Goal: Check status: Check status

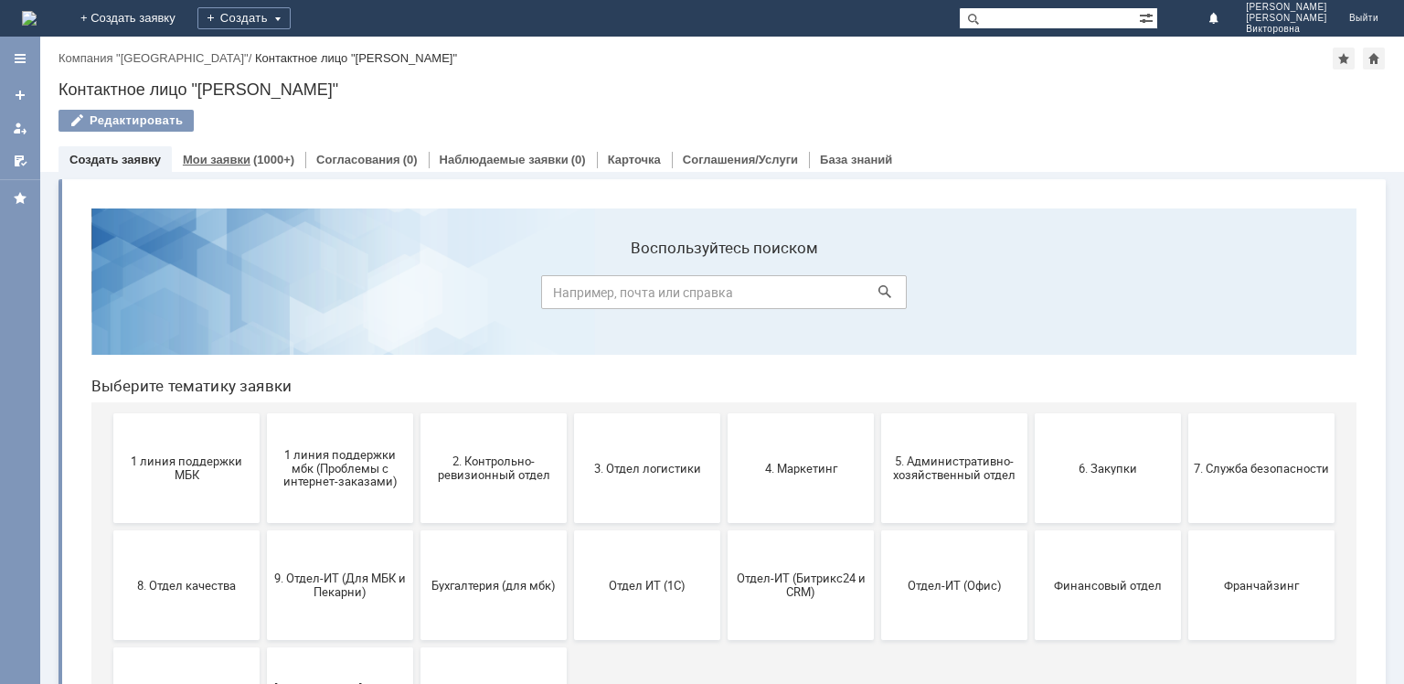
click at [248, 161] on div "Мои заявки (1000+)" at bounding box center [238, 160] width 111 height 12
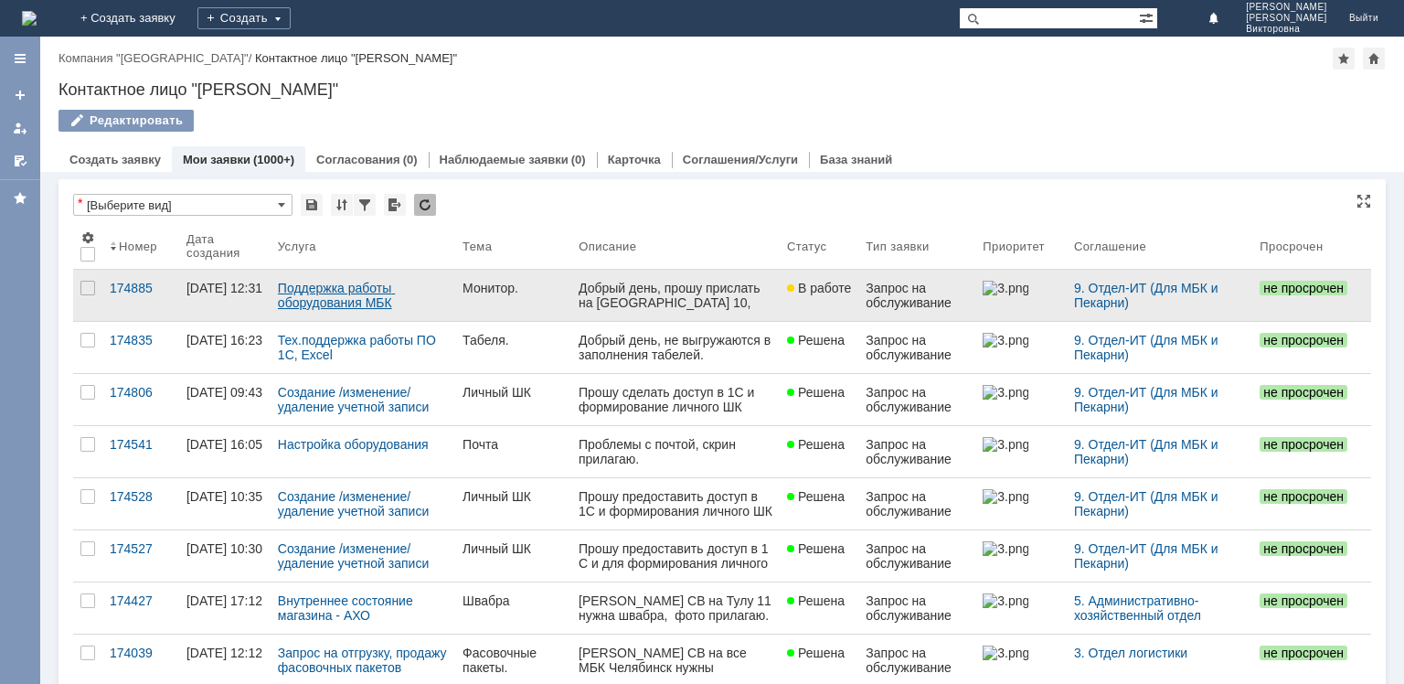
click at [317, 296] on link "Поддержка работы оборудования МБК" at bounding box center [336, 295] width 117 height 29
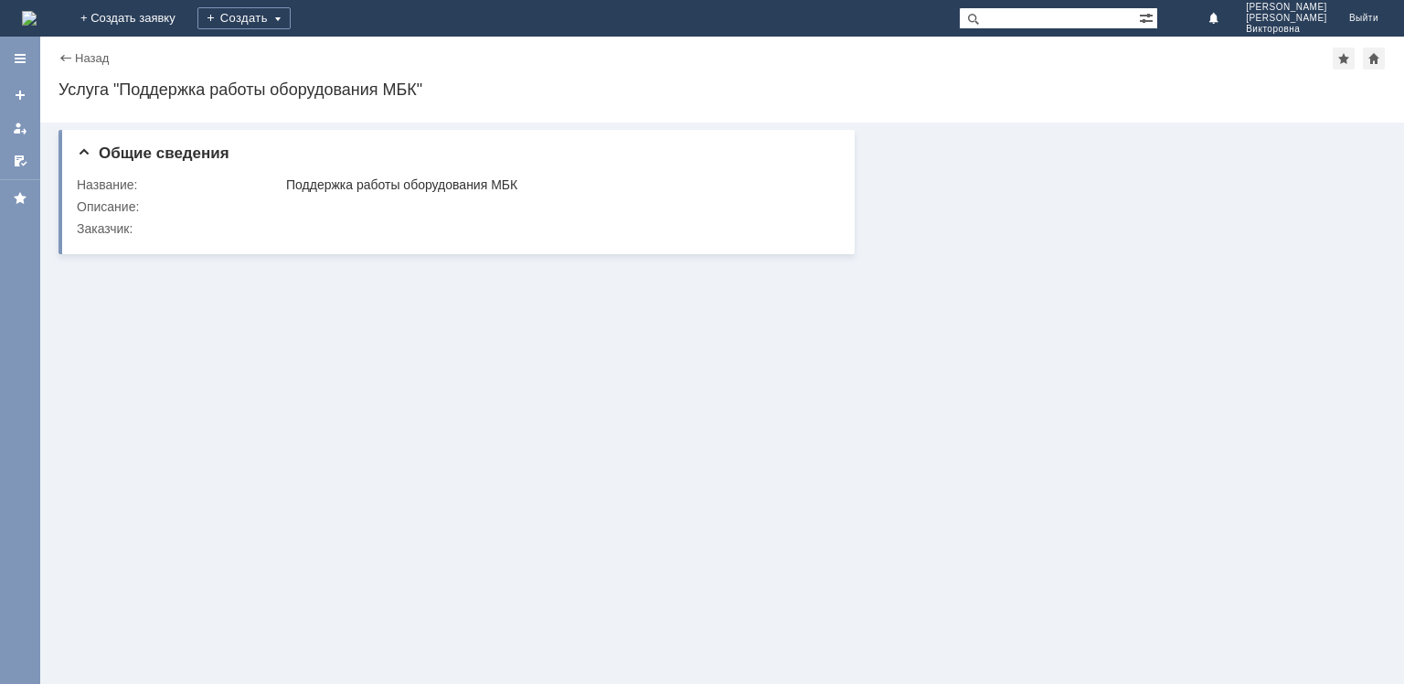
click at [66, 55] on div "Назад" at bounding box center [83, 58] width 50 height 14
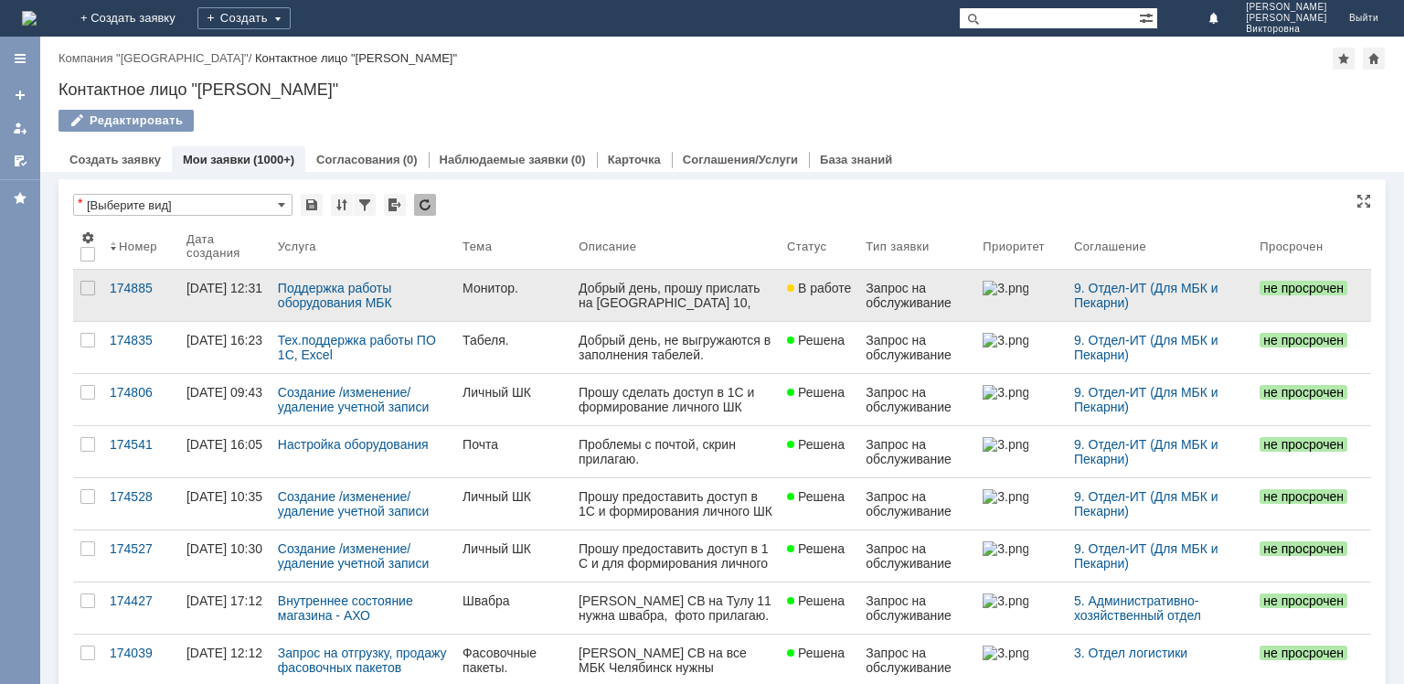
click at [829, 287] on span "В работе" at bounding box center [819, 288] width 64 height 15
